Goal: Obtain resource: Download file/media

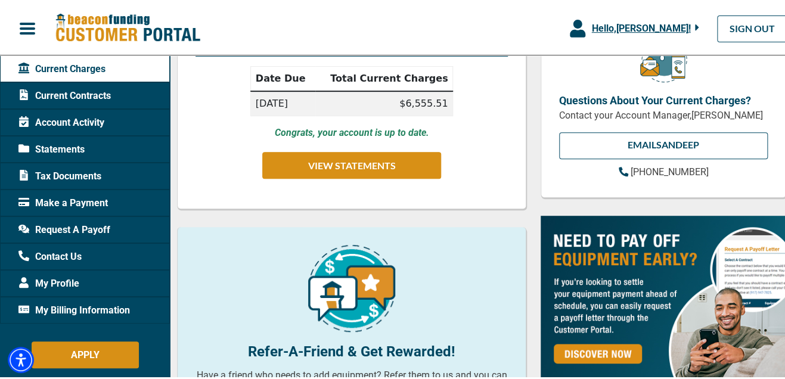
scroll to position [178, 0]
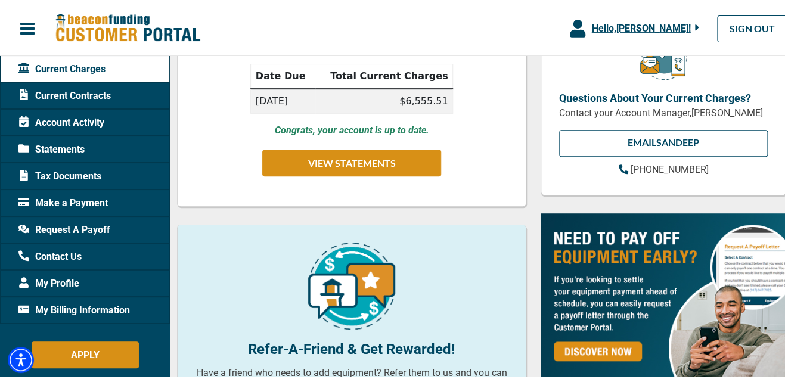
click at [695, 25] on icon "button" at bounding box center [697, 26] width 4 height 6
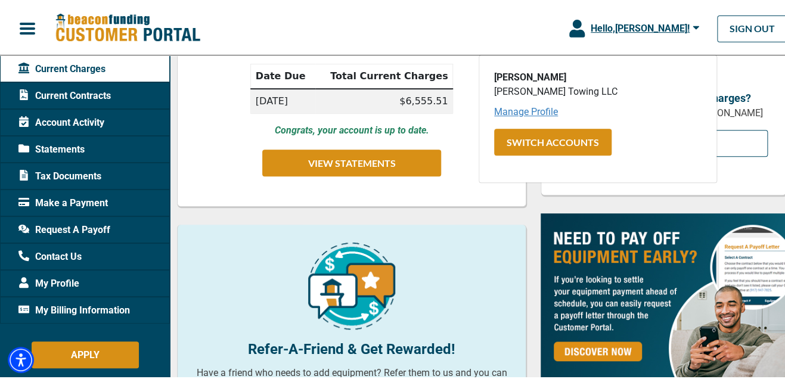
click at [536, 114] on link "Manage Profile" at bounding box center [526, 109] width 64 height 11
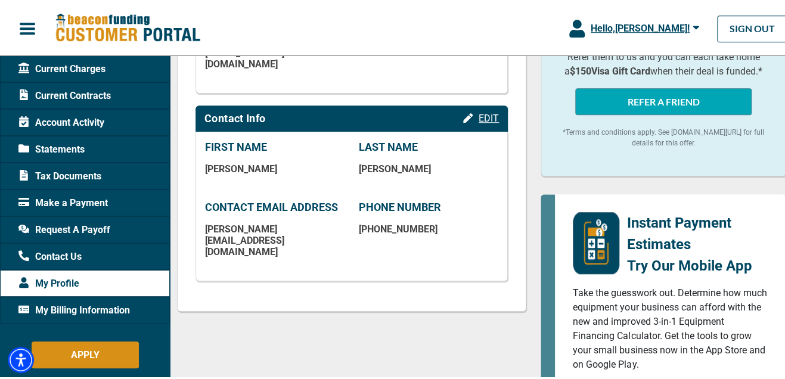
scroll to position [358, 0]
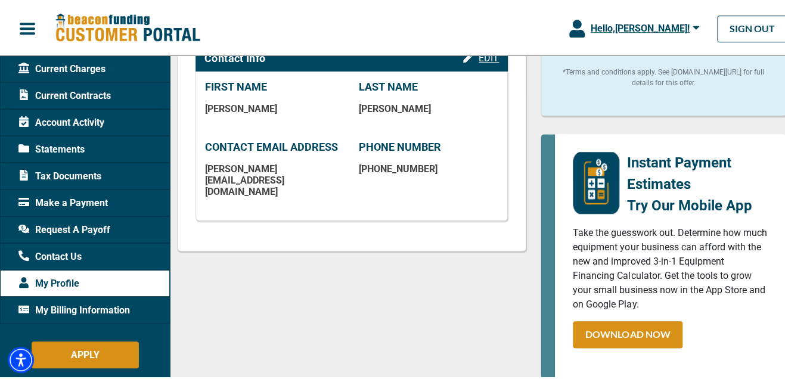
click at [75, 81] on div "Current Contracts" at bounding box center [85, 94] width 170 height 27
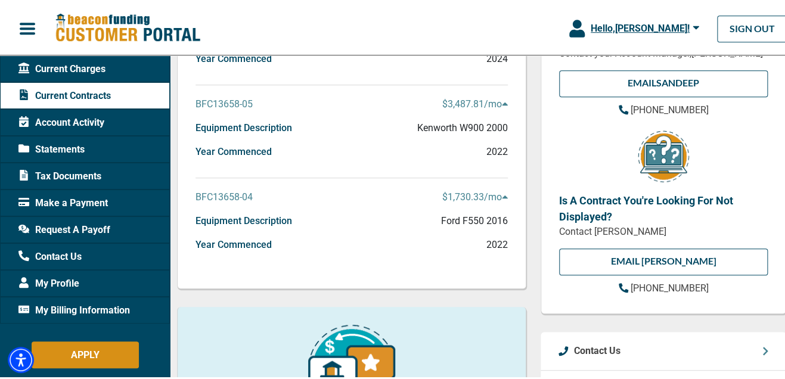
scroll to position [178, 0]
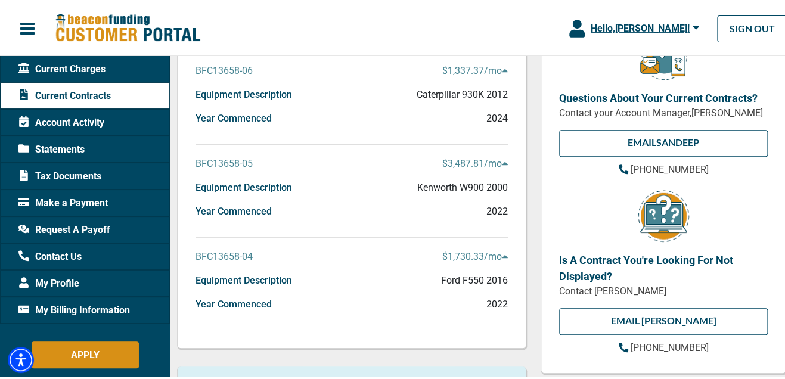
click at [61, 68] on span "Current Charges" at bounding box center [61, 67] width 87 height 14
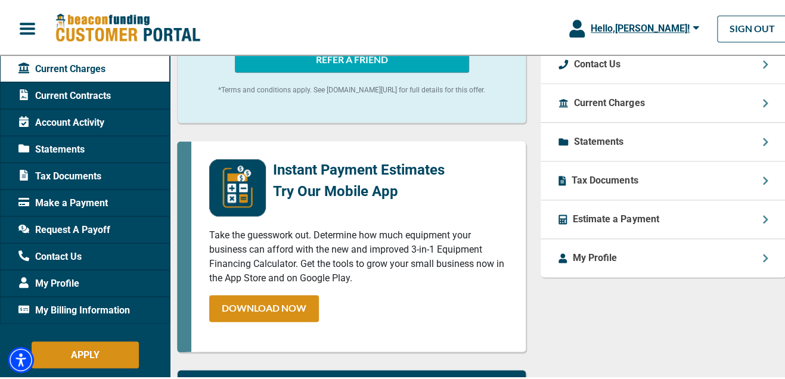
click at [762, 119] on div "Current Charges" at bounding box center [664, 101] width 246 height 39
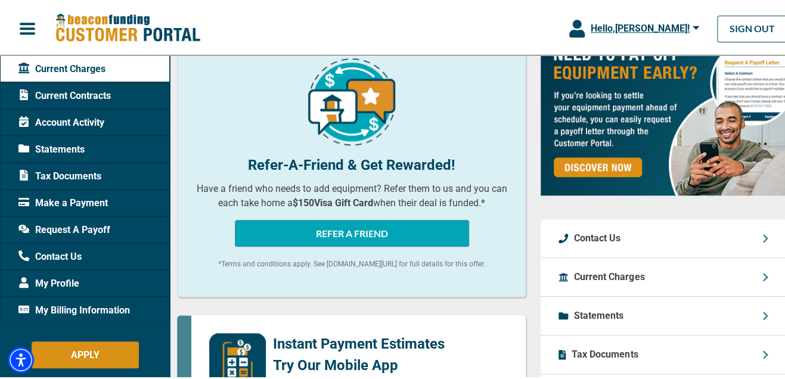
scroll to position [417, 0]
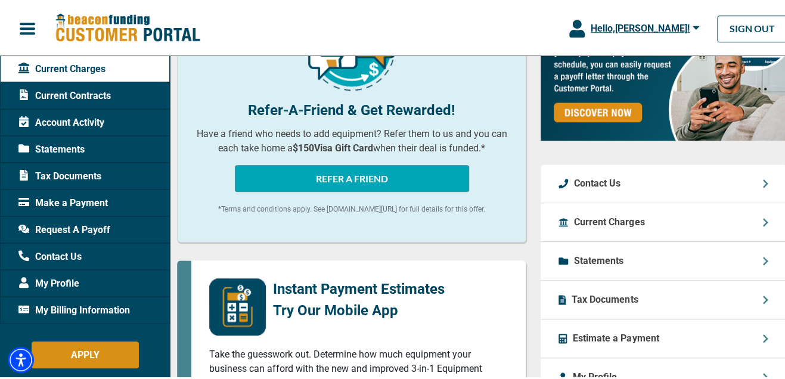
click at [595, 304] on p "Tax Documents" at bounding box center [605, 298] width 66 height 14
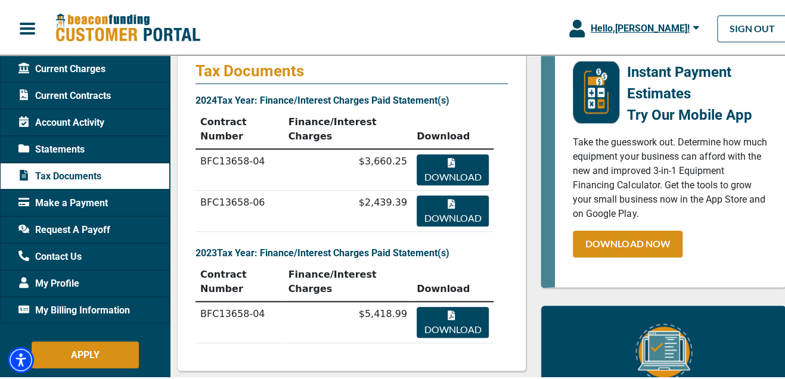
scroll to position [119, 0]
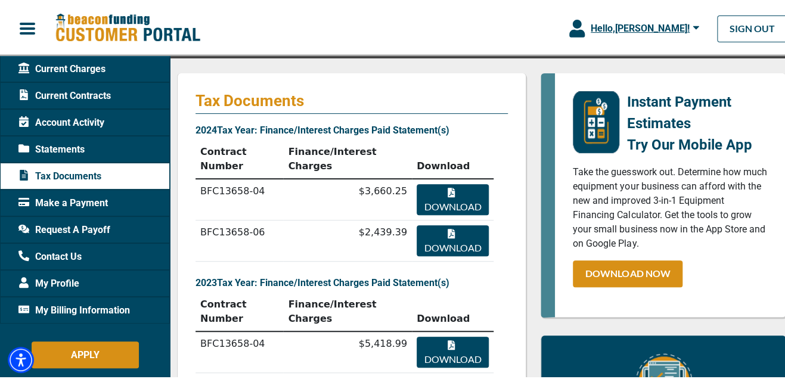
click at [430, 182] on button "Download" at bounding box center [453, 197] width 72 height 31
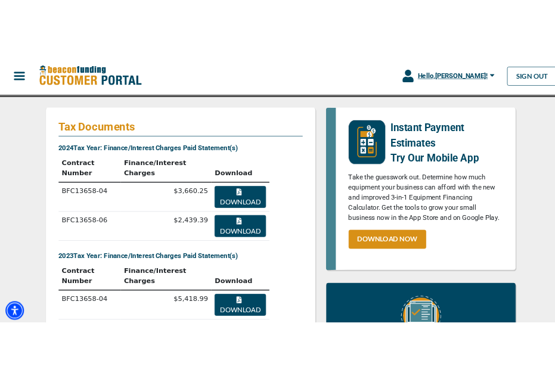
scroll to position [110, 0]
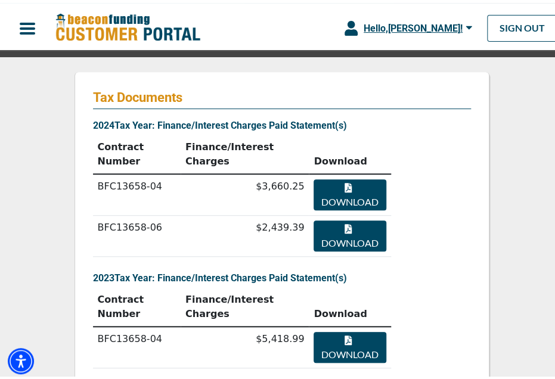
click at [355, 218] on button "Download" at bounding box center [350, 233] width 72 height 31
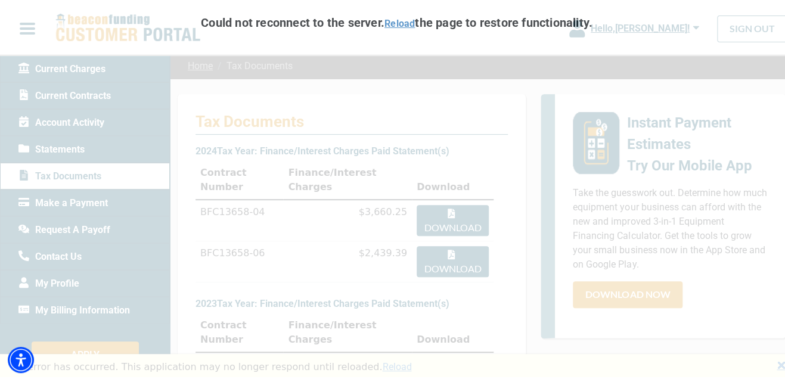
scroll to position [0, 0]
